Goal: Task Accomplishment & Management: Use online tool/utility

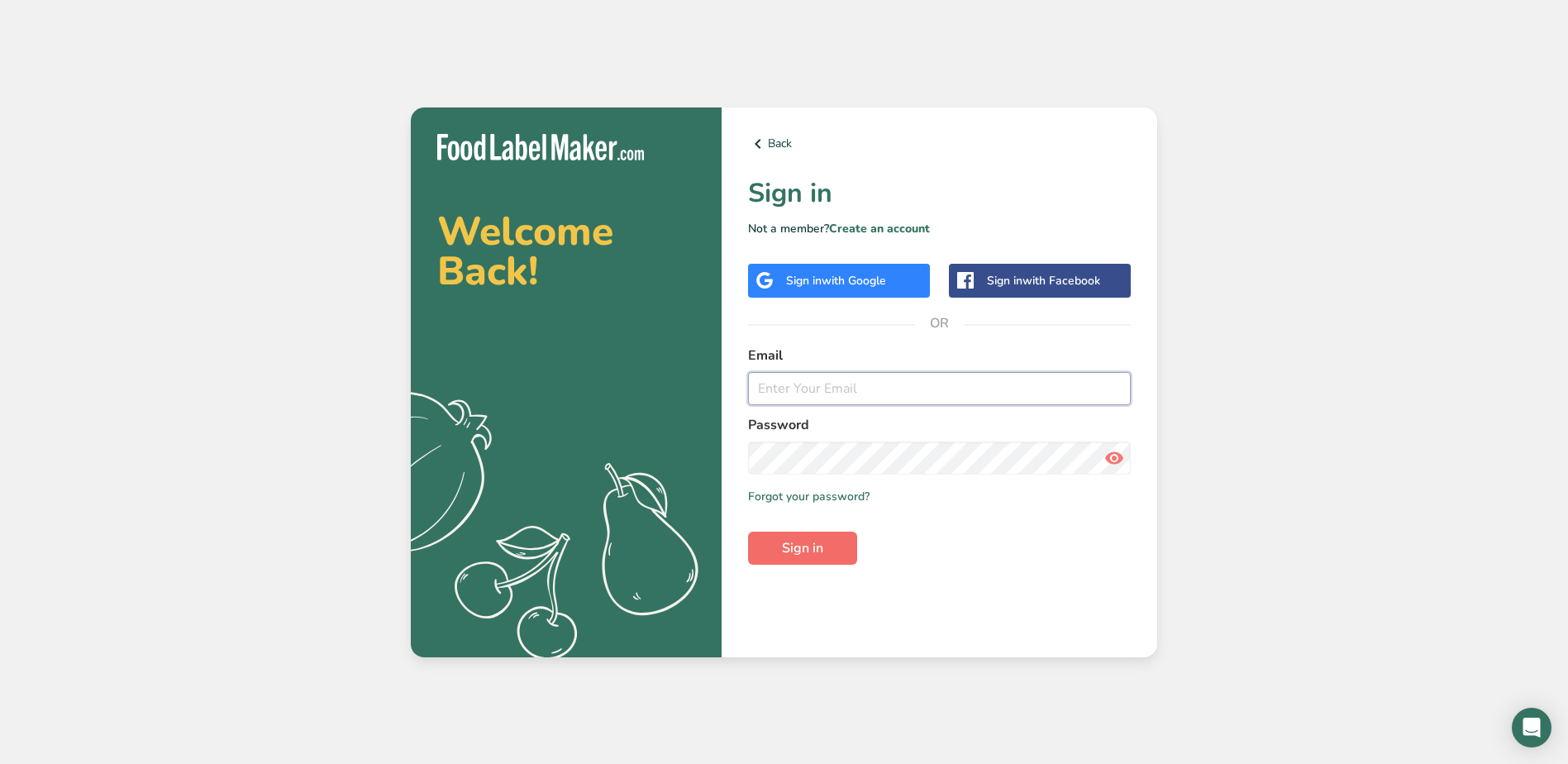
type input "[EMAIL_ADDRESS][DOMAIN_NAME]"
click at [830, 554] on button "Sign in" at bounding box center [803, 548] width 109 height 33
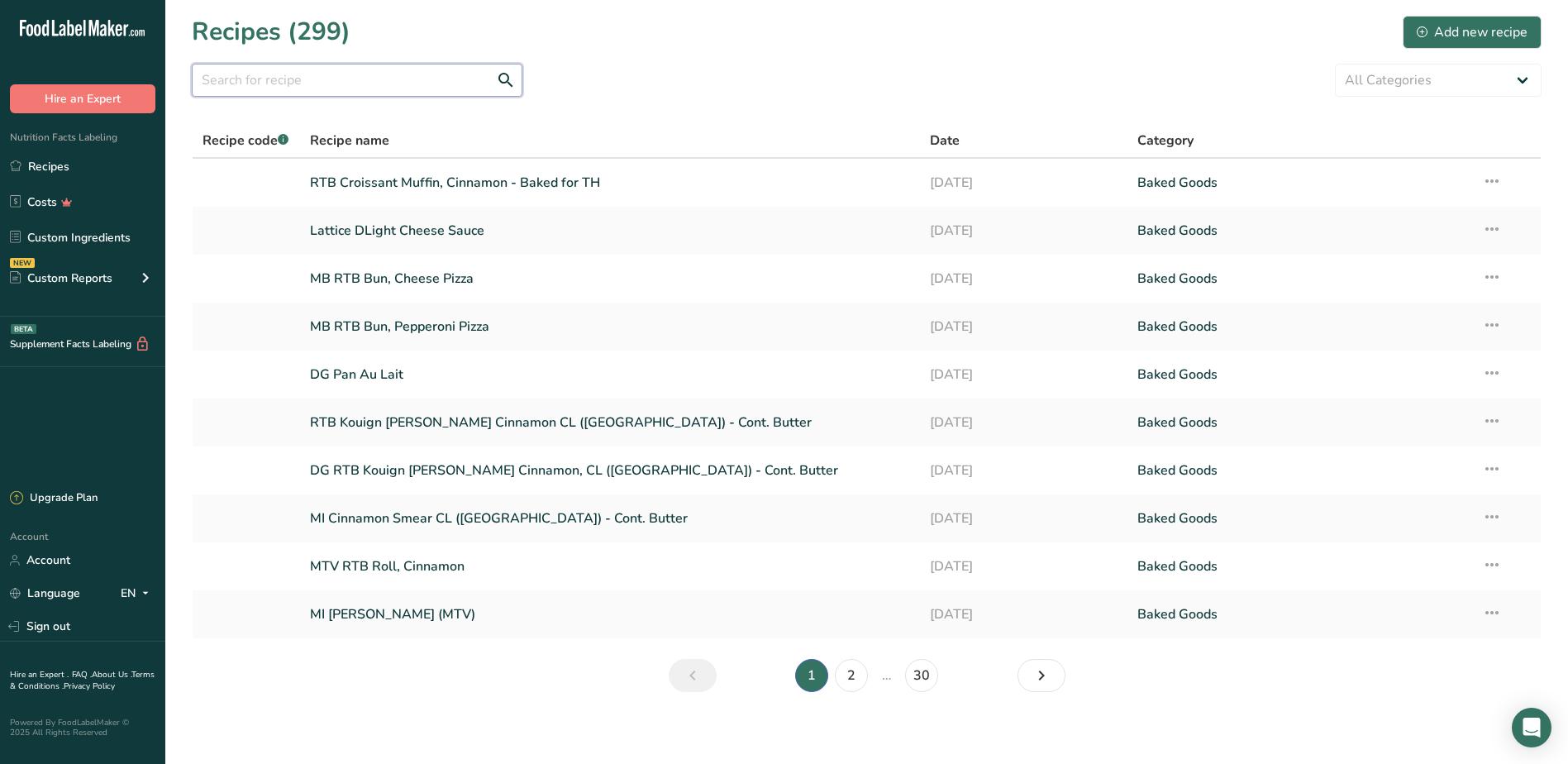
click at [426, 84] on input "text" at bounding box center [357, 80] width 331 height 33
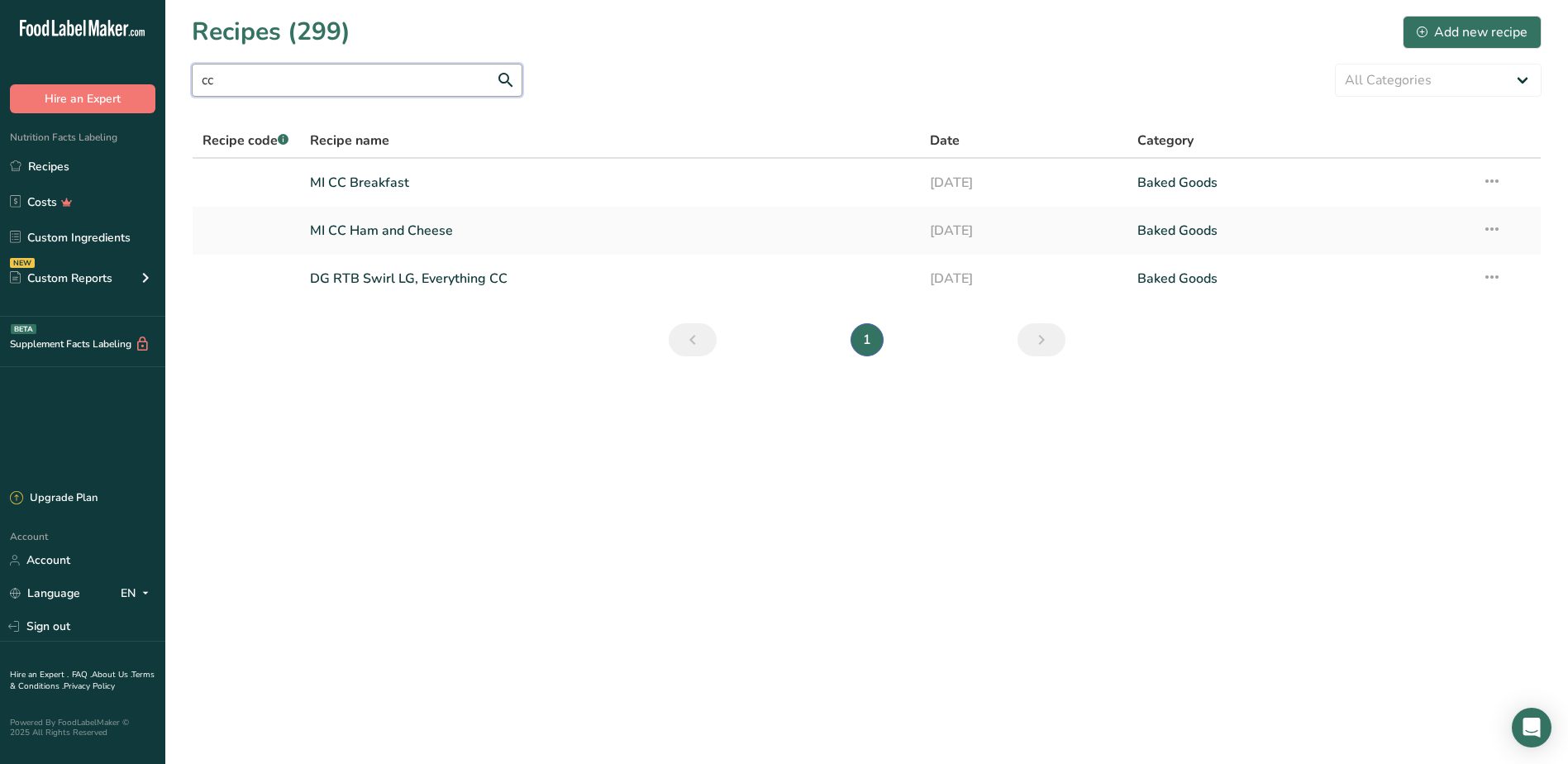
click at [301, 88] on input "cc" at bounding box center [357, 80] width 331 height 33
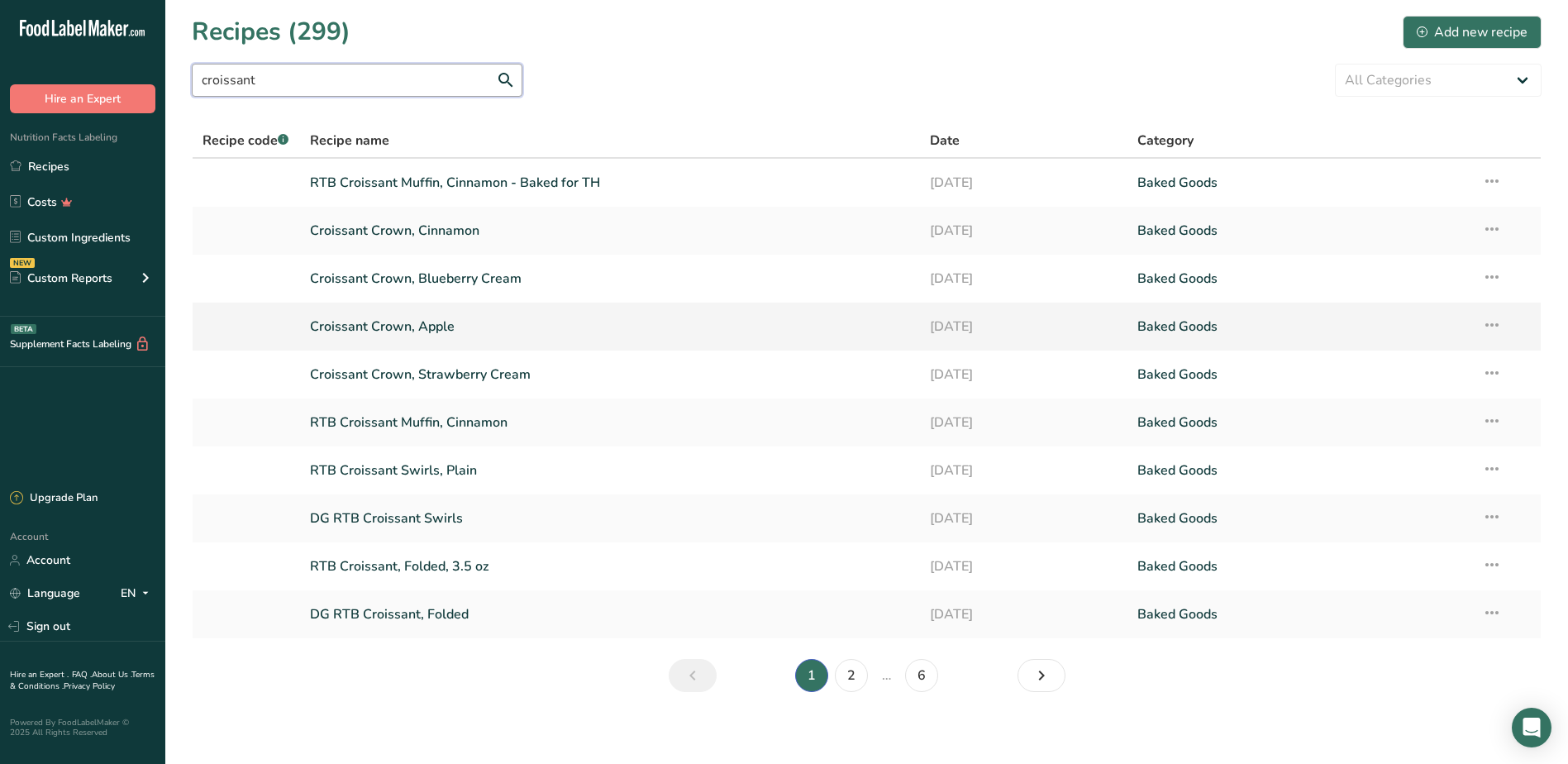
type input "croissant"
click at [393, 332] on link "Croissant Crown, Apple" at bounding box center [610, 327] width 601 height 35
